Goal: Task Accomplishment & Management: Manage account settings

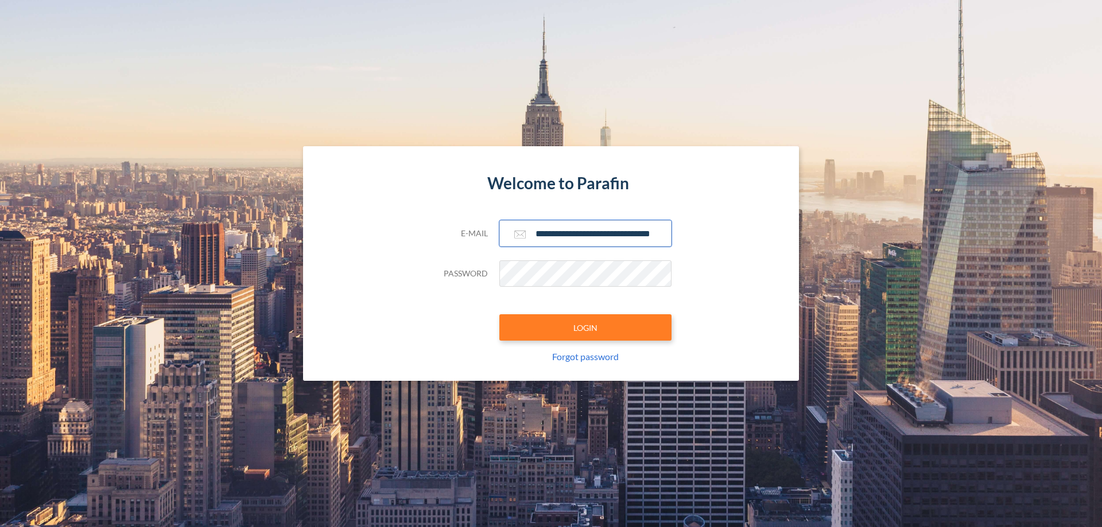
type input "**********"
click at [585, 328] on button "LOGIN" at bounding box center [585, 328] width 172 height 26
